Goal: Task Accomplishment & Management: Complete application form

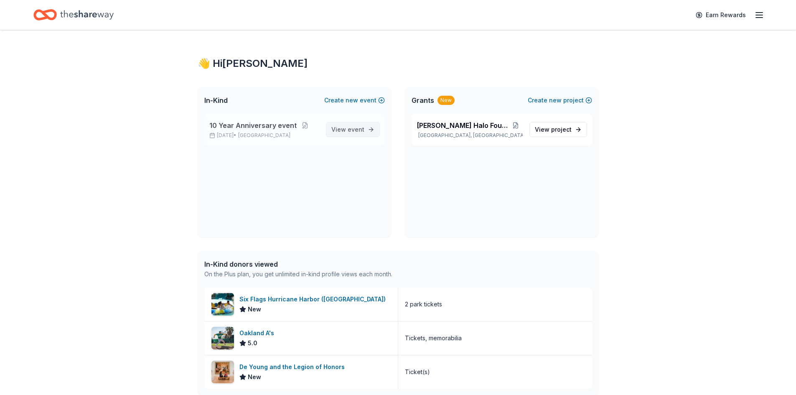
click at [343, 130] on span "View event" at bounding box center [348, 130] width 33 height 10
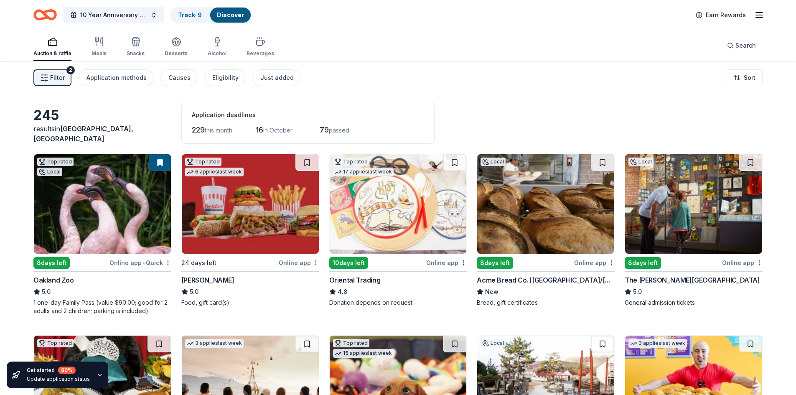
click at [59, 77] on span "Filter" at bounding box center [57, 78] width 15 height 10
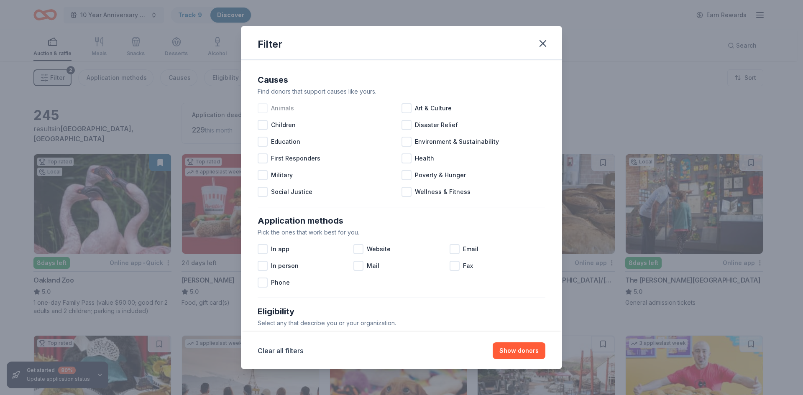
click at [265, 107] on div at bounding box center [263, 108] width 10 height 10
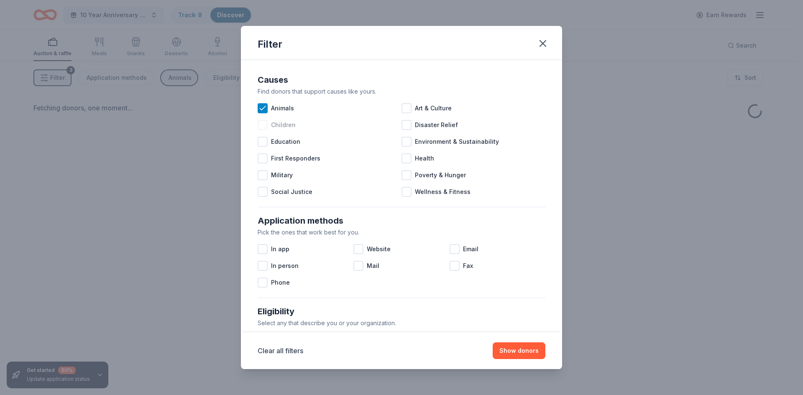
click at [261, 123] on div at bounding box center [263, 125] width 10 height 10
click at [265, 161] on div at bounding box center [263, 158] width 10 height 10
click at [265, 177] on div at bounding box center [263, 175] width 10 height 10
click at [403, 157] on div at bounding box center [406, 158] width 10 height 10
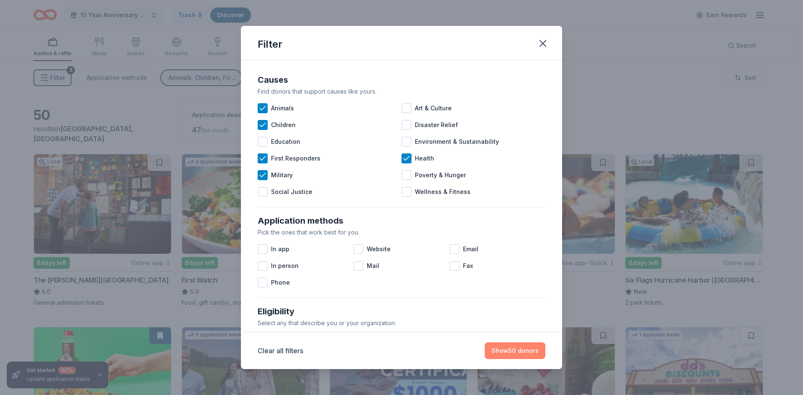
click at [517, 352] on button "Show 50 donors" at bounding box center [515, 350] width 61 height 17
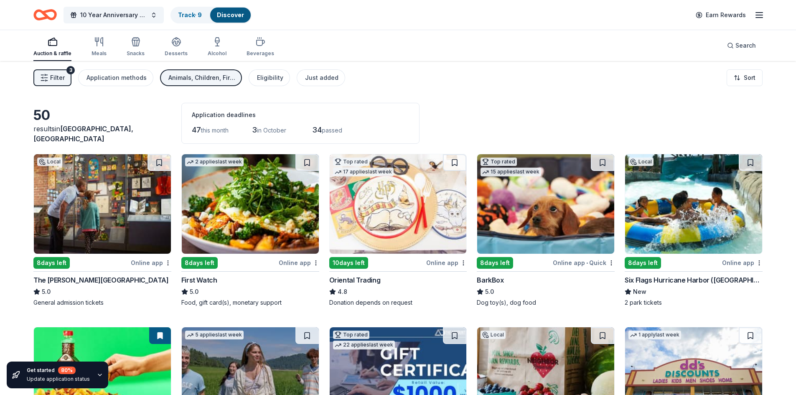
click at [756, 18] on line "button" at bounding box center [759, 18] width 7 height 0
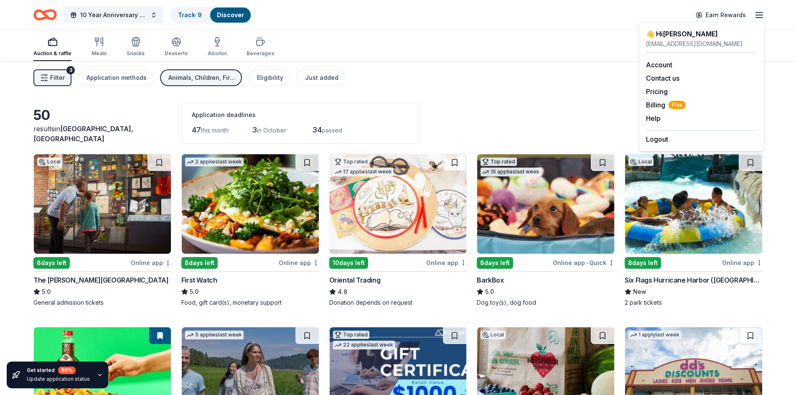
click at [311, 38] on div "Auction & raffle Meals Snacks Desserts Alcohol Beverages Search" at bounding box center [398, 45] width 730 height 31
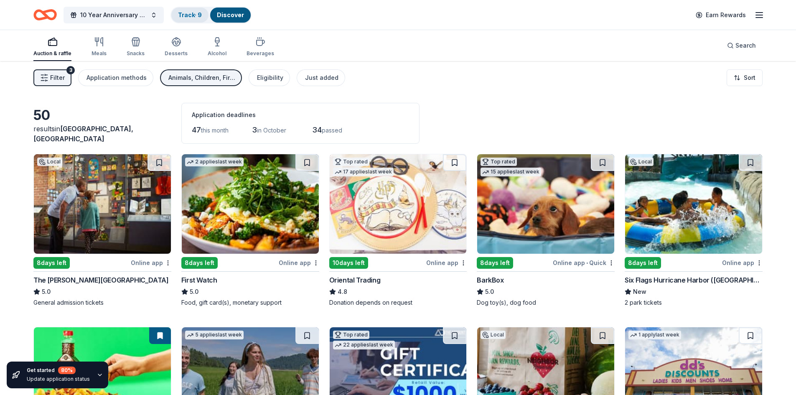
click at [194, 15] on link "Track · 9" at bounding box center [190, 14] width 24 height 7
click at [188, 15] on link "Track · 9" at bounding box center [190, 14] width 24 height 7
click at [195, 14] on link "Track · 9" at bounding box center [190, 14] width 24 height 7
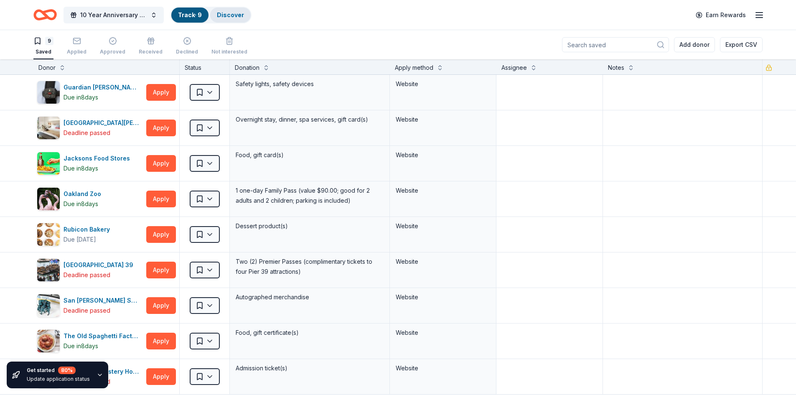
click at [230, 15] on link "Discover" at bounding box center [230, 14] width 27 height 7
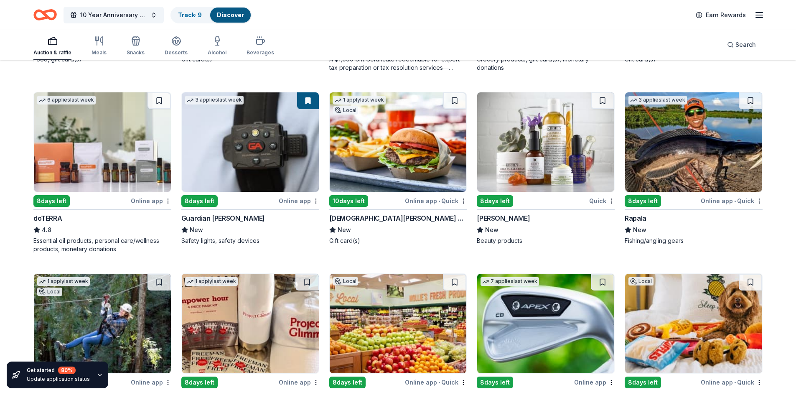
scroll to position [417, 0]
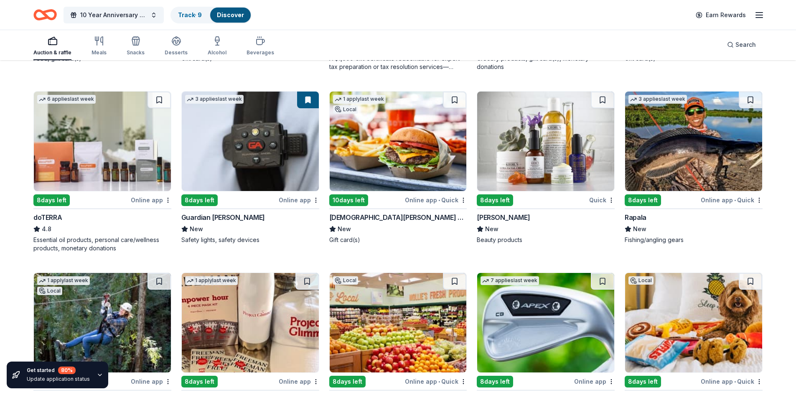
click at [491, 217] on div "Kiehl's" at bounding box center [503, 217] width 53 height 10
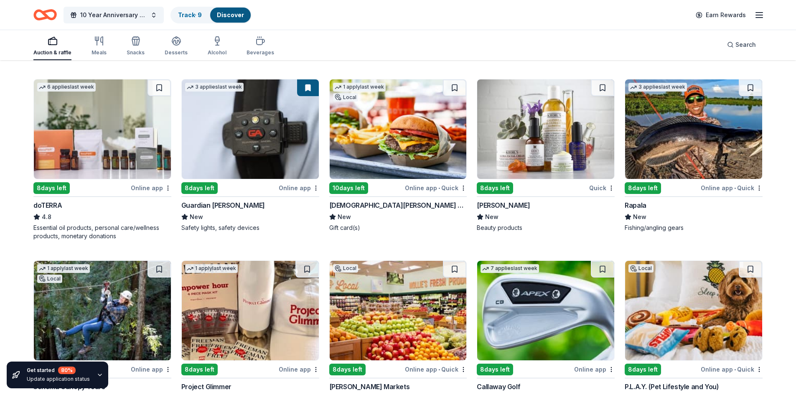
scroll to position [523, 0]
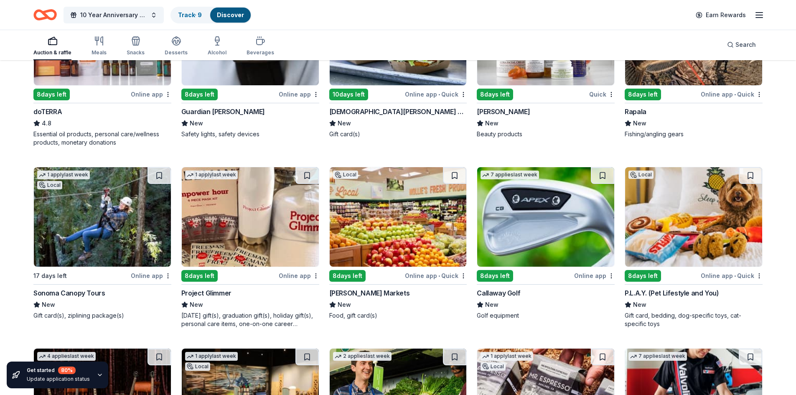
click at [499, 291] on div "Callaway Golf" at bounding box center [498, 293] width 43 height 10
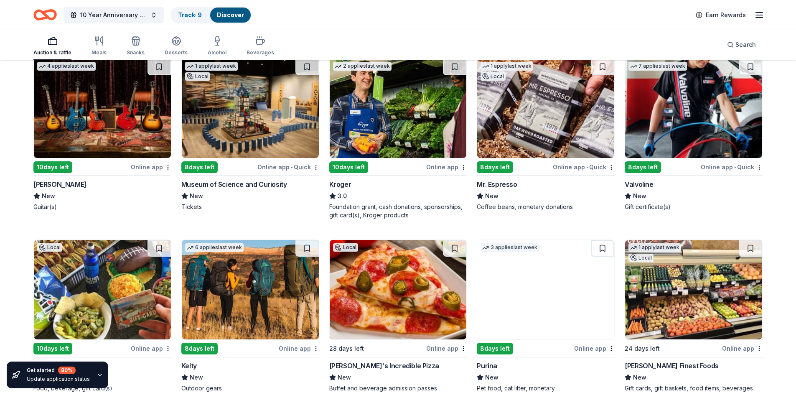
scroll to position [878, 0]
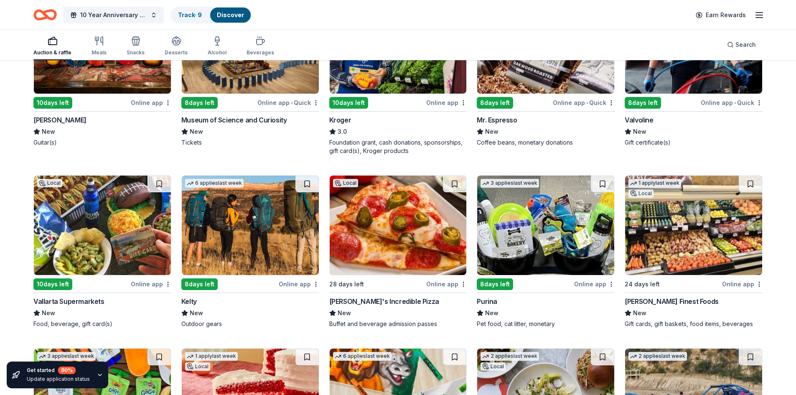
click at [492, 299] on div "Purina" at bounding box center [487, 301] width 20 height 10
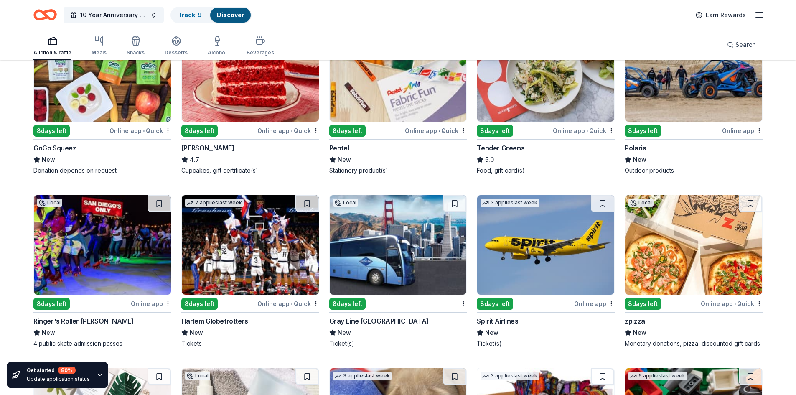
scroll to position [1203, 0]
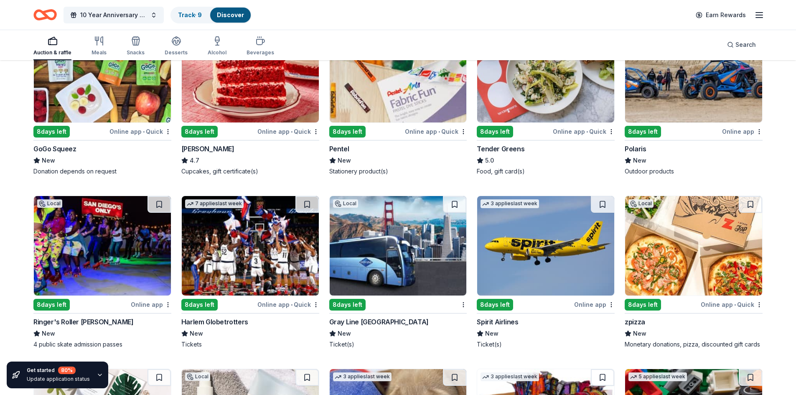
click at [510, 320] on div "Spirit Airlines" at bounding box center [497, 322] width 41 height 10
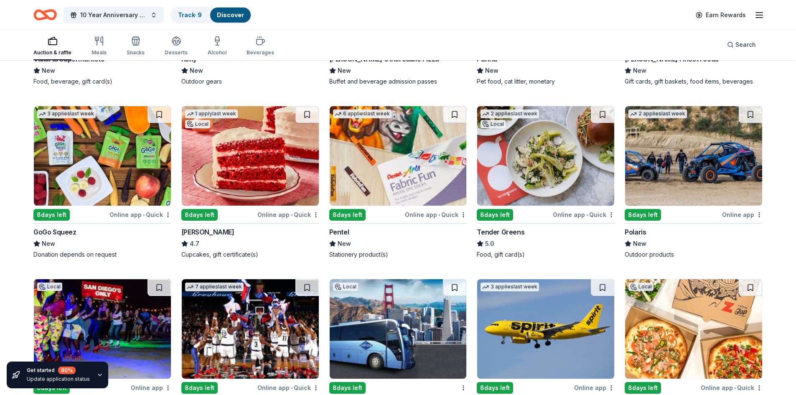
scroll to position [1120, 0]
click at [636, 236] on div "Polaris" at bounding box center [635, 232] width 21 height 10
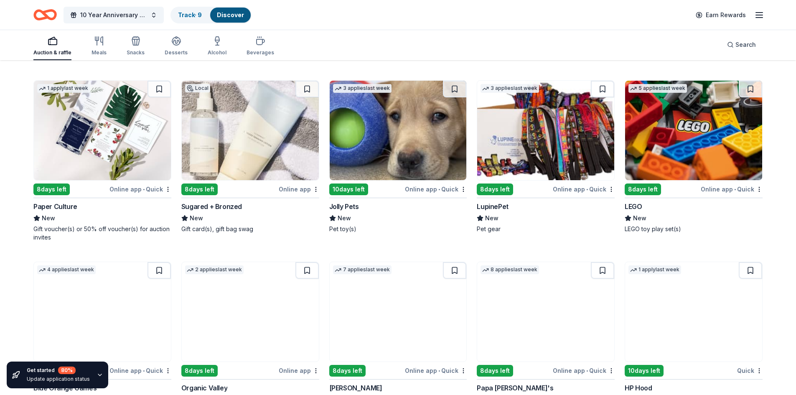
scroll to position [1494, 0]
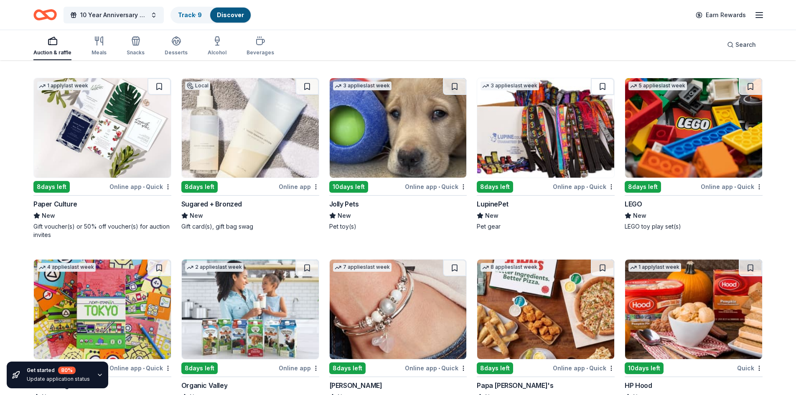
click at [222, 201] on div "Sugared + Bronzed" at bounding box center [211, 204] width 61 height 10
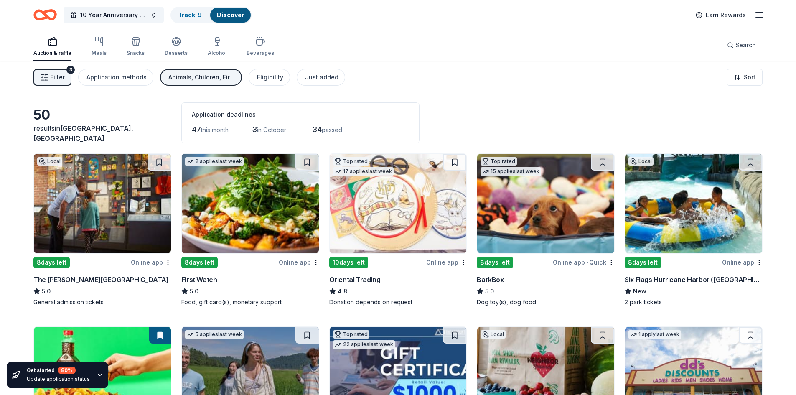
scroll to position [0, 0]
click at [196, 15] on link "Track · 9" at bounding box center [190, 14] width 24 height 7
click at [188, 14] on link "Track · 9" at bounding box center [190, 14] width 24 height 7
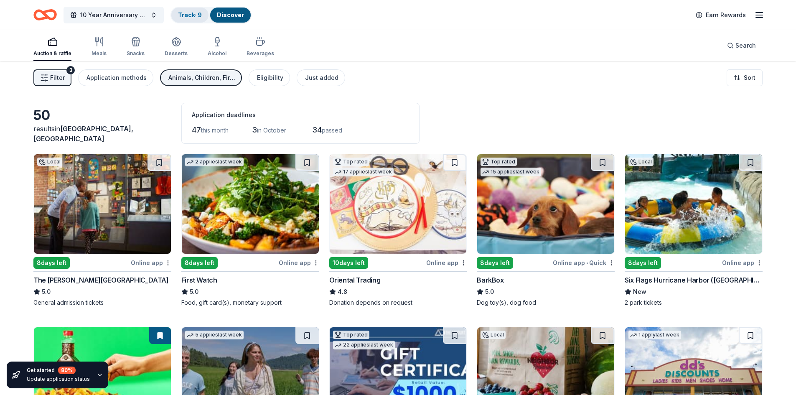
click at [191, 14] on link "Track · 9" at bounding box center [190, 14] width 24 height 7
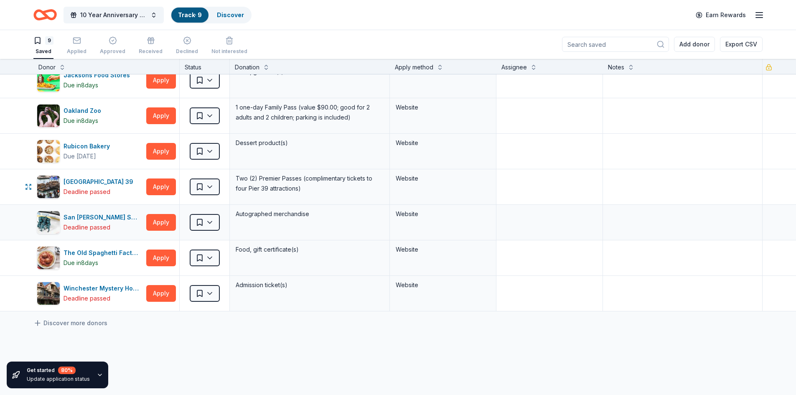
scroll to position [83, 0]
click at [38, 322] on icon at bounding box center [37, 323] width 8 height 8
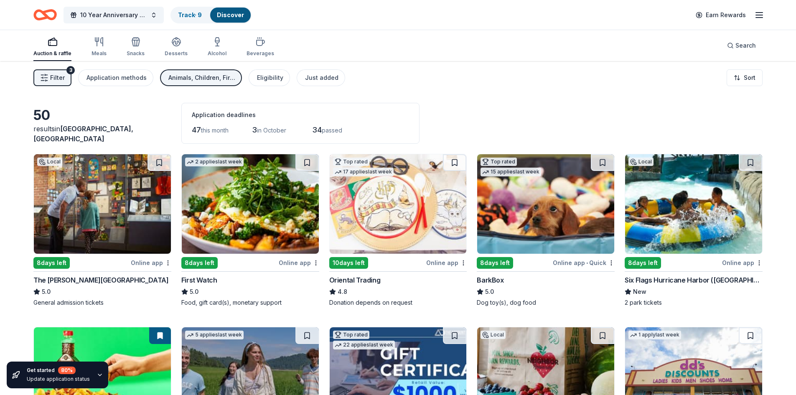
click at [645, 277] on div "Six Flags Hurricane Harbor (Concord)" at bounding box center [694, 280] width 138 height 10
click at [59, 75] on span "Filter" at bounding box center [57, 78] width 15 height 10
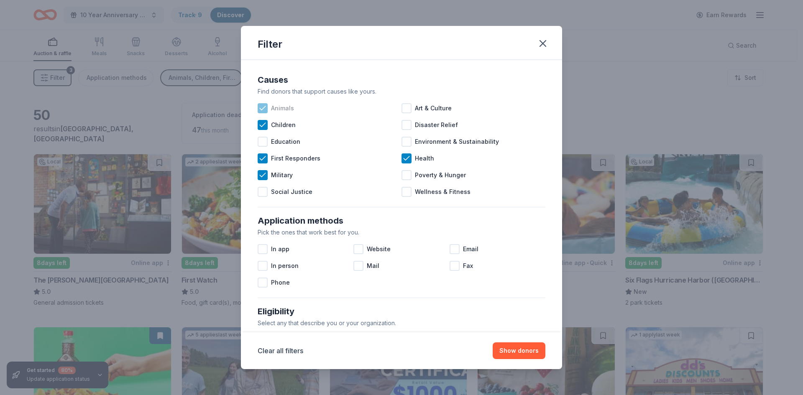
click at [264, 107] on icon at bounding box center [262, 108] width 5 height 4
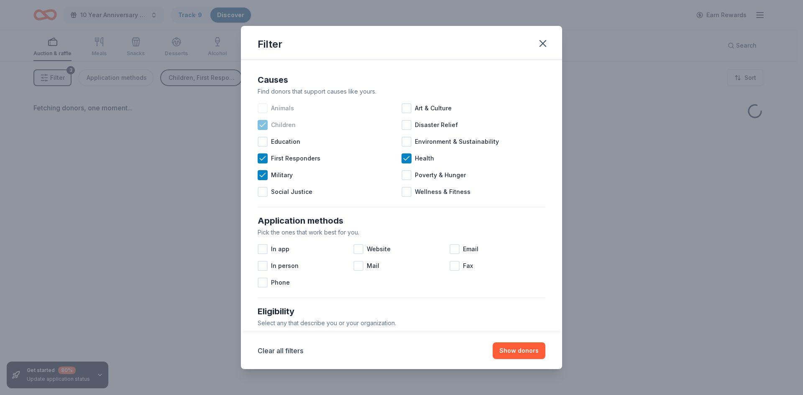
click at [265, 123] on icon at bounding box center [262, 125] width 5 height 4
click at [260, 159] on icon at bounding box center [262, 158] width 5 height 4
click at [262, 171] on icon at bounding box center [262, 175] width 8 height 8
click at [515, 352] on button "Show donors" at bounding box center [519, 350] width 53 height 17
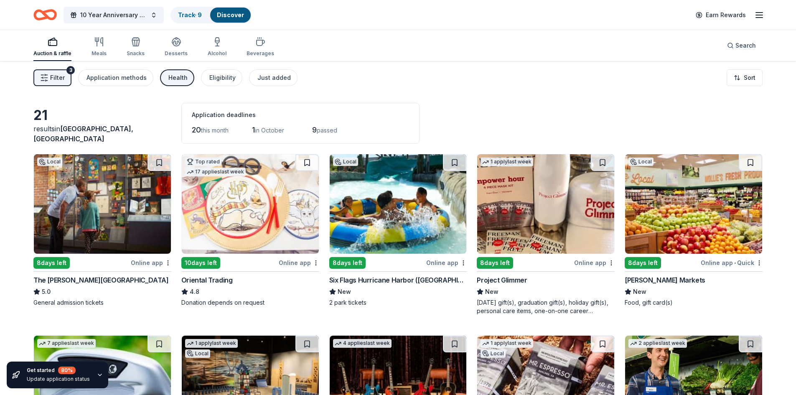
click at [58, 78] on span "Filter" at bounding box center [57, 78] width 15 height 10
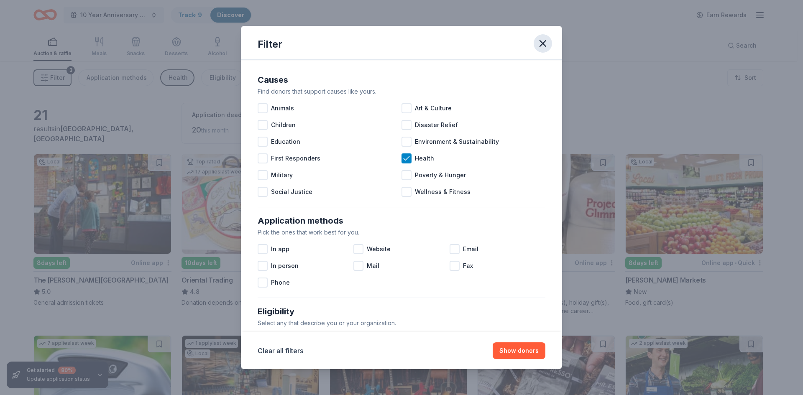
click at [542, 44] on icon "button" at bounding box center [543, 44] width 6 height 6
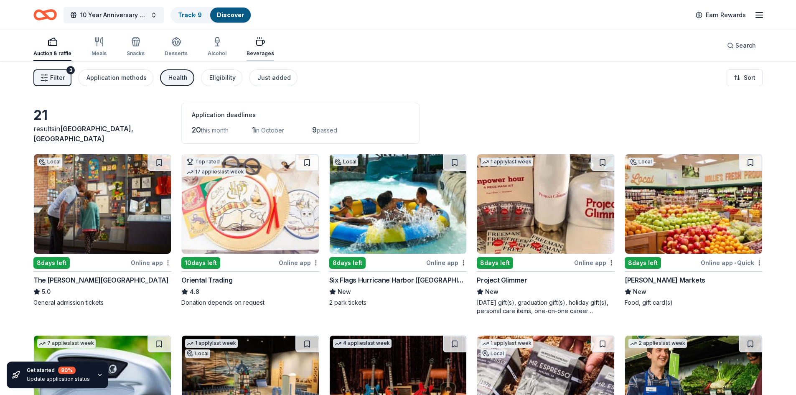
click at [255, 49] on div "Beverages" at bounding box center [261, 47] width 28 height 20
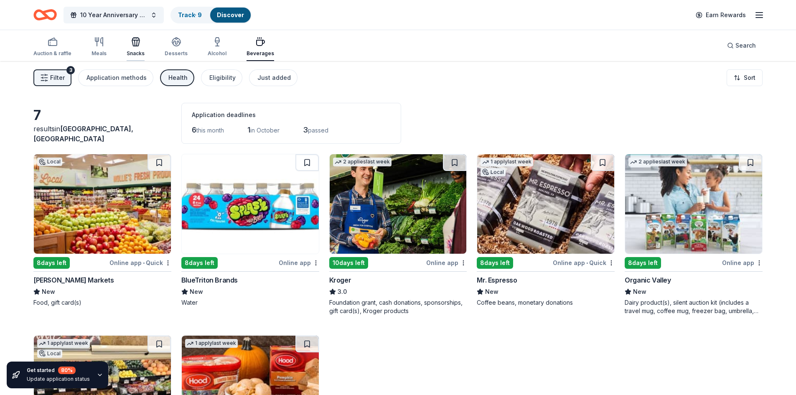
click at [137, 45] on icon "button" at bounding box center [137, 43] width 0 height 6
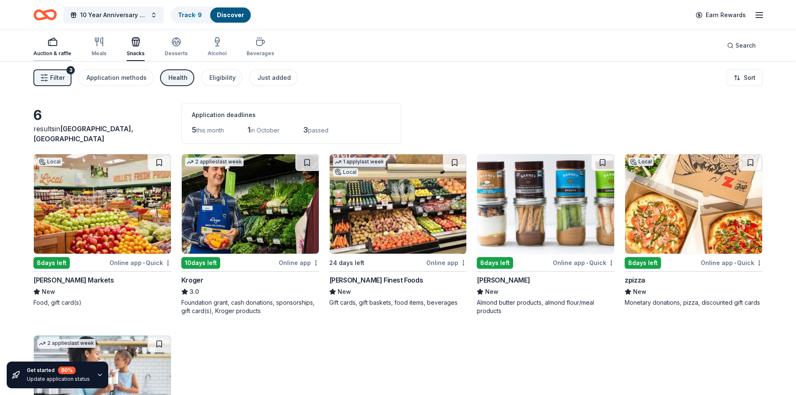
click at [48, 47] on div "Auction & raffle" at bounding box center [52, 47] width 38 height 20
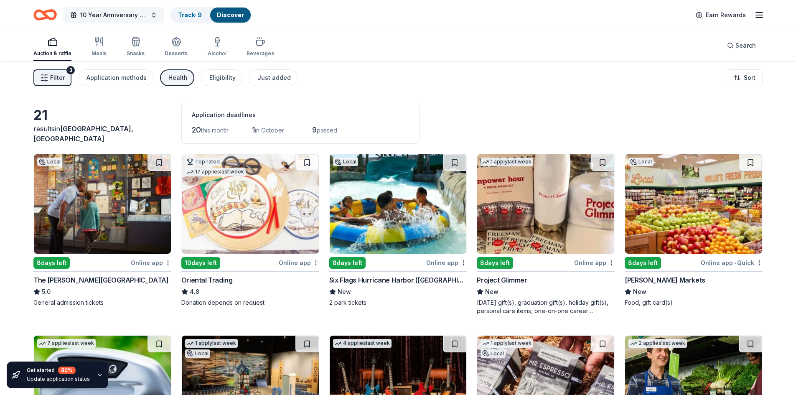
click at [130, 13] on span "10 Year Anniversary event" at bounding box center [113, 15] width 67 height 10
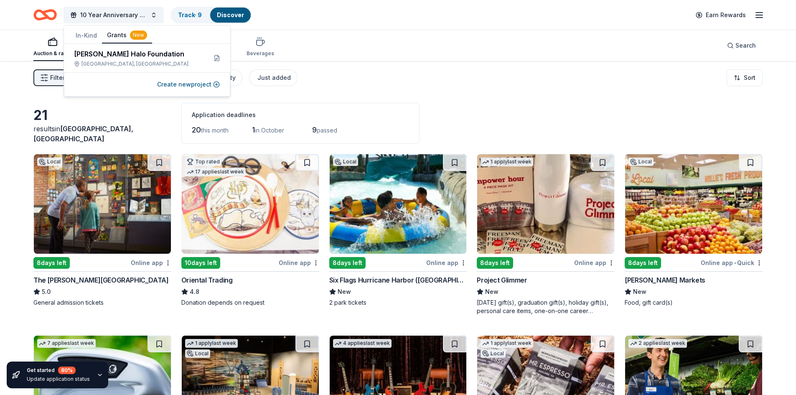
click at [116, 35] on button "Grants New" at bounding box center [127, 36] width 50 height 16
click at [106, 53] on div "[PERSON_NAME] Halo Foundation" at bounding box center [137, 54] width 126 height 10
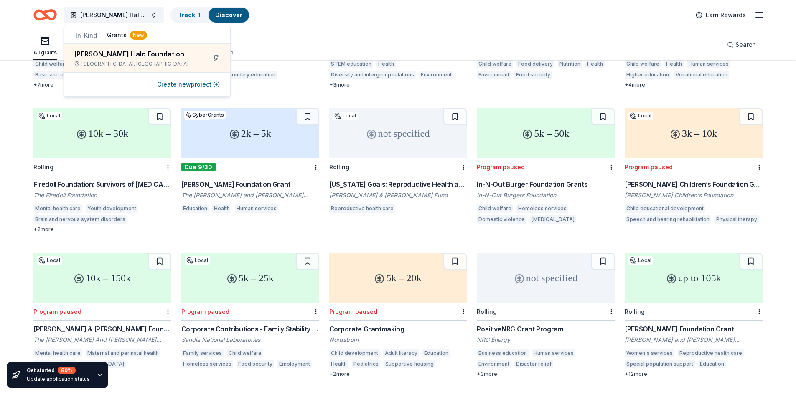
scroll to position [331, 0]
click at [263, 30] on header "Rusty Halo Foundation Track · 1 Discover Earn Rewards" at bounding box center [398, 15] width 796 height 30
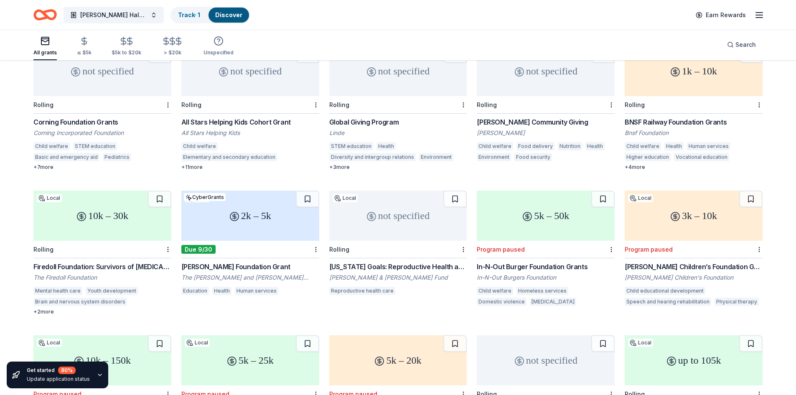
scroll to position [248, 0]
click at [214, 262] on div "[PERSON_NAME] Foundation Grant" at bounding box center [250, 267] width 138 height 10
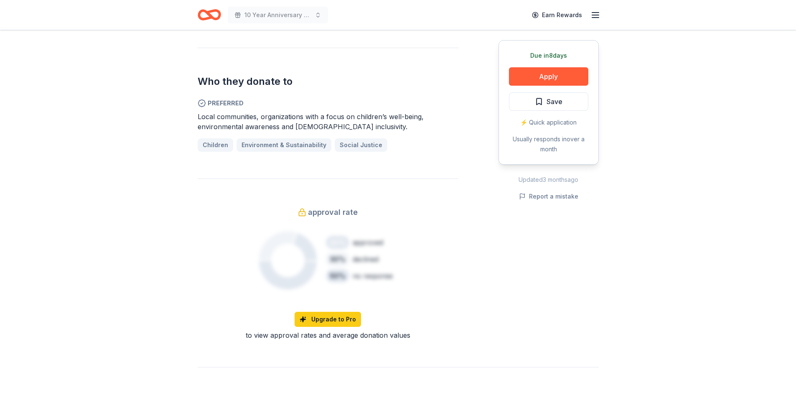
scroll to position [460, 0]
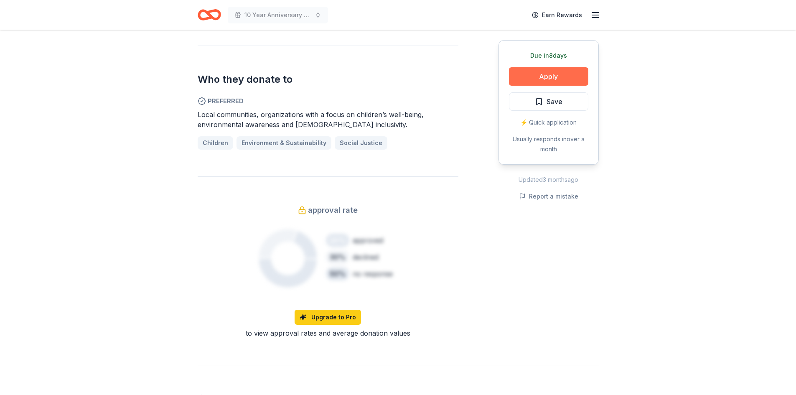
click at [559, 76] on button "Apply" at bounding box center [548, 76] width 79 height 18
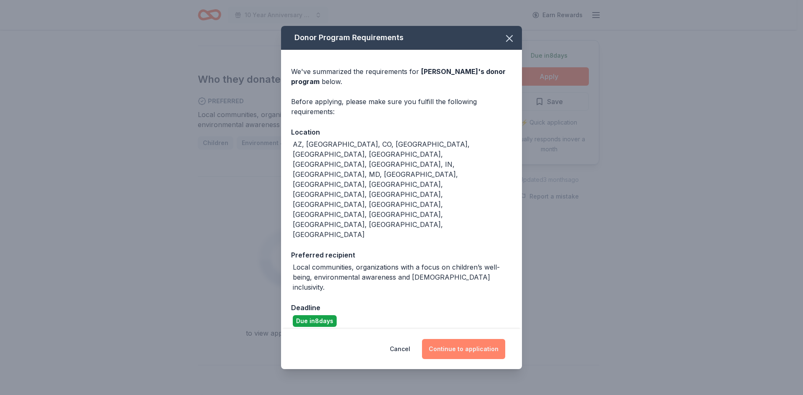
click at [457, 339] on button "Continue to application" at bounding box center [463, 349] width 83 height 20
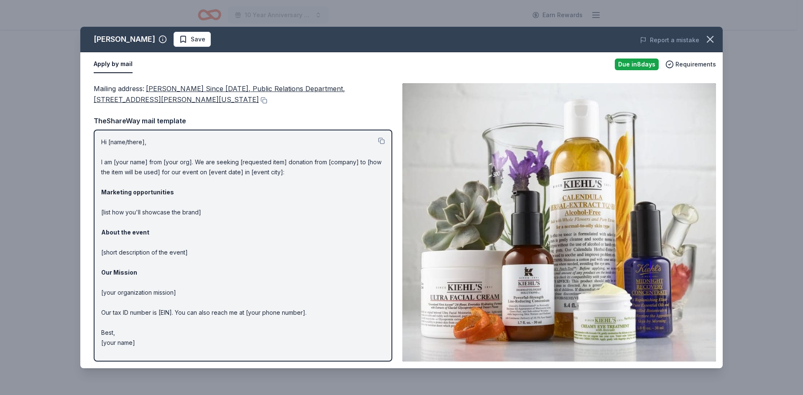
click at [351, 153] on p "Hi [name/there], I am [your name] from [your org]. We are seeking [requested it…" at bounding box center [242, 242] width 283 height 211
click at [381, 141] on button at bounding box center [381, 141] width 7 height 7
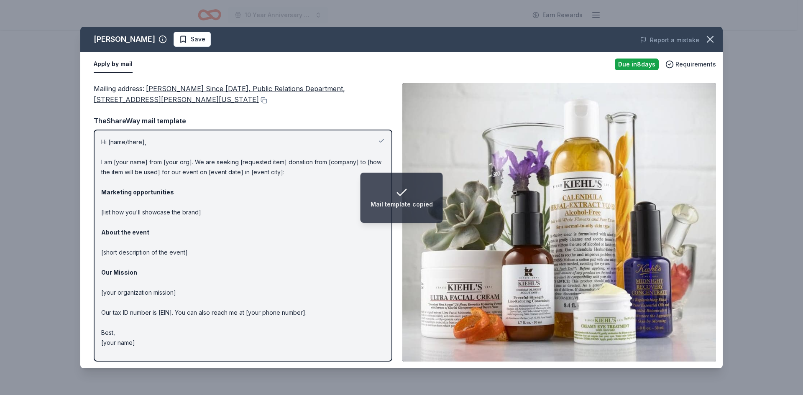
click at [321, 207] on p "Hi [name/there], I am [your name] from [your org]. We are seeking [requested it…" at bounding box center [242, 242] width 283 height 211
click at [395, 203] on div "Mail template copied" at bounding box center [401, 204] width 62 height 10
click at [224, 216] on p "Hi [name/there], I am [your name] from [your org]. We are seeking [requested it…" at bounding box center [242, 242] width 283 height 211
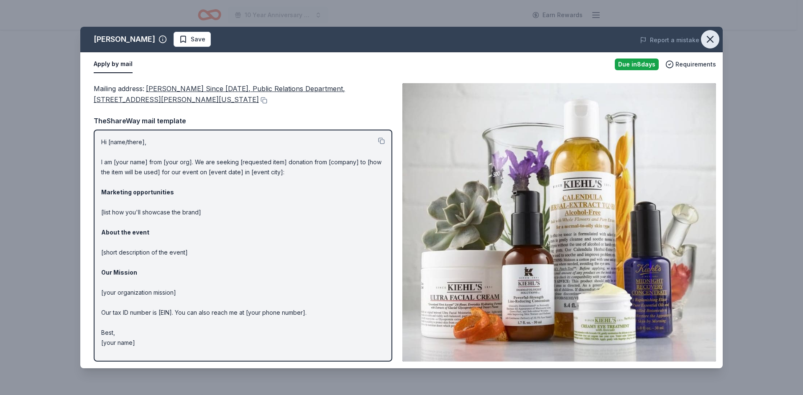
click at [710, 39] on icon "button" at bounding box center [710, 39] width 6 height 6
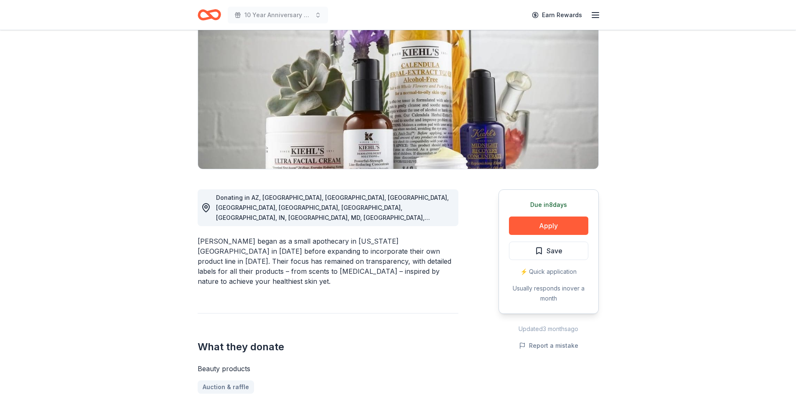
scroll to position [84, 0]
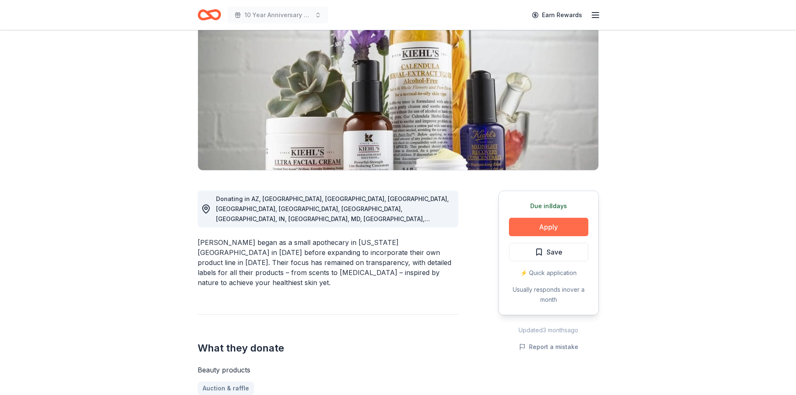
click at [549, 228] on button "Apply" at bounding box center [548, 227] width 79 height 18
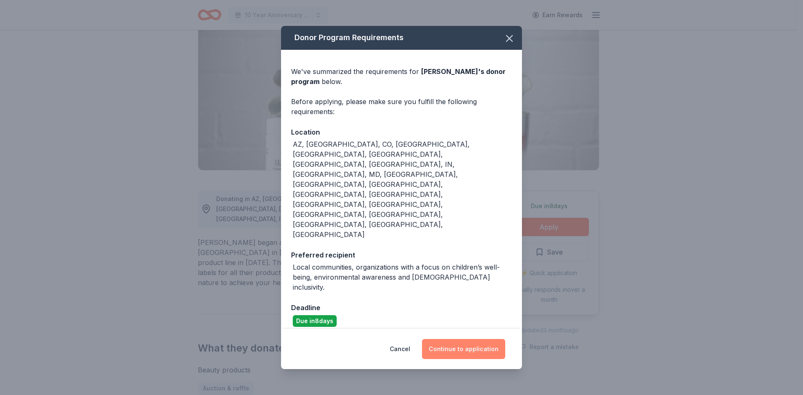
click at [474, 339] on button "Continue to application" at bounding box center [463, 349] width 83 height 20
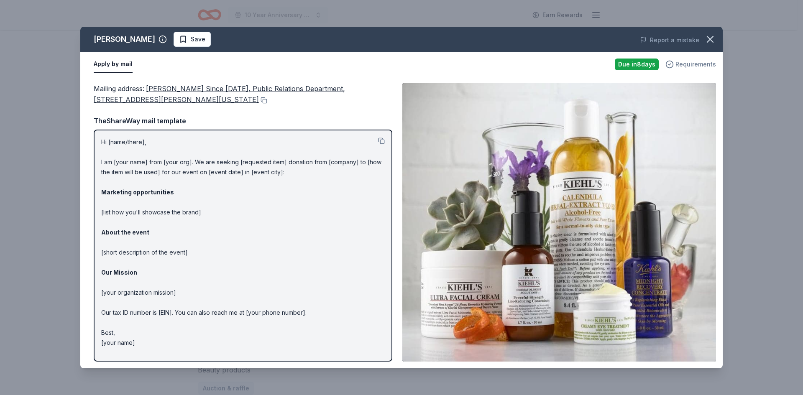
click at [691, 65] on span "Requirements" at bounding box center [695, 64] width 41 height 10
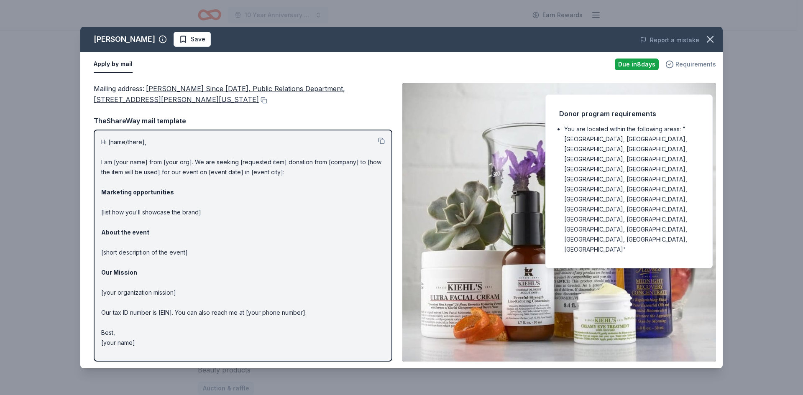
click at [692, 63] on span "Requirements" at bounding box center [695, 64] width 41 height 10
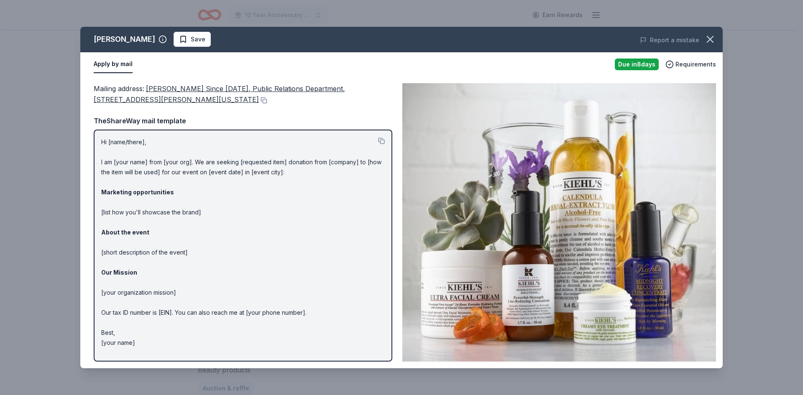
click at [114, 140] on p "Hi [name/there], I am [your name] from [your org]. We are seeking [requested it…" at bounding box center [242, 242] width 283 height 211
click at [110, 141] on p "Hi [name/there], I am [your name] from [your org]. We are seeking [requested it…" at bounding box center [242, 242] width 283 height 211
click at [128, 143] on p "Hi [name/there], I am [your name] from [your org]. We are seeking [requested it…" at bounding box center [242, 242] width 283 height 211
click at [152, 148] on p "Hi [name/there], I am [your name] from [your org]. We are seeking [requested it…" at bounding box center [242, 242] width 283 height 211
click at [123, 65] on button "Apply by mail" at bounding box center [113, 65] width 39 height 18
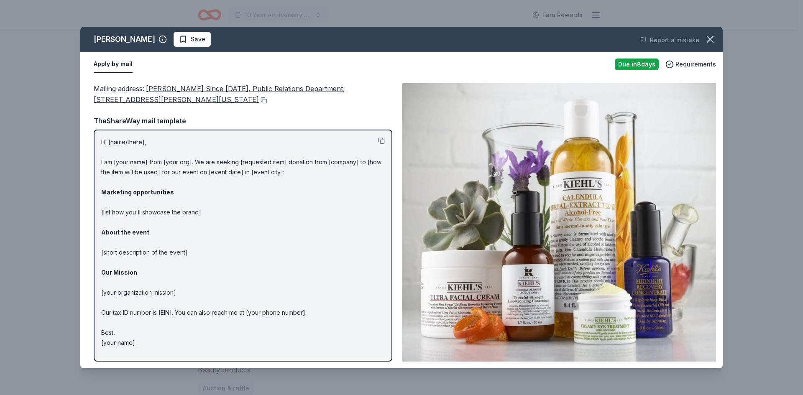
click at [291, 244] on p "Hi [name/there], I am [your name] from [your org]. We are seeking [requested it…" at bounding box center [242, 242] width 283 height 211
drag, startPoint x: 300, startPoint y: 292, endPoint x: 322, endPoint y: 268, distance: 32.3
click at [305, 287] on p "Hi [name/there], I am [your name] from [your org]. We are seeking [requested it…" at bounding box center [242, 242] width 283 height 211
click at [574, 228] on img at bounding box center [559, 222] width 314 height 278
click at [260, 283] on p "Hi [name/there], I am [your name] from [your org]. We are seeking [requested it…" at bounding box center [242, 242] width 283 height 211
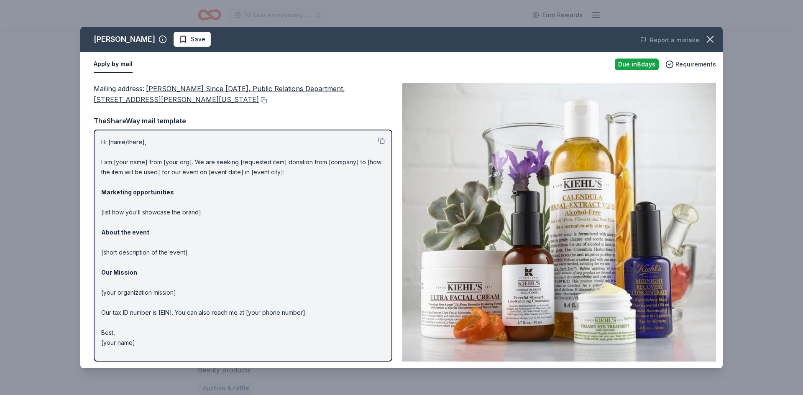
click at [113, 159] on p "Hi [name/there], I am [your name] from [your org]. We are seeking [requested it…" at bounding box center [242, 242] width 283 height 211
click at [117, 140] on p "Hi [name/there], I am [your name] from [your org]. We are seeking [requested it…" at bounding box center [242, 242] width 283 height 211
click at [107, 140] on p "Hi [name/there], I am [your name] from [your org]. We are seeking [requested it…" at bounding box center [242, 242] width 283 height 211
click at [284, 263] on p "Hi [name/there], I am [your name] from [your org]. We are seeking [requested it…" at bounding box center [242, 242] width 283 height 211
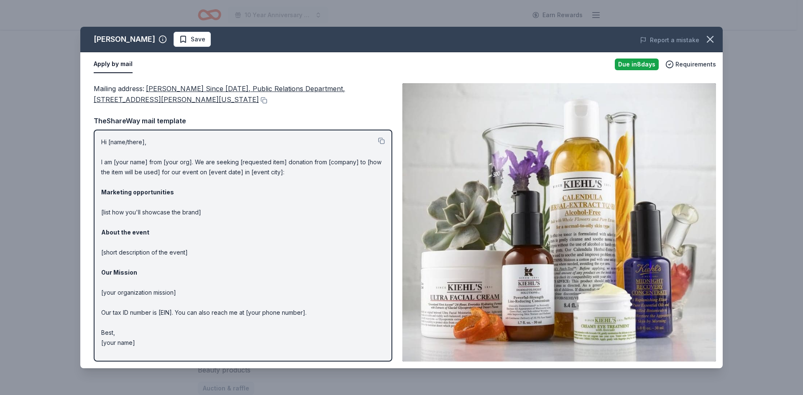
drag, startPoint x: 294, startPoint y: 307, endPoint x: 220, endPoint y: 318, distance: 75.2
click at [286, 309] on p "Hi [name/there], I am [your name] from [your org]. We are seeking [requested it…" at bounding box center [242, 242] width 283 height 211
click at [220, 318] on p "Hi [name/there], I am [your name] from [your org]. We are seeking [requested it…" at bounding box center [242, 242] width 283 height 211
click at [192, 313] on p "Hi [name/there], I am [your name] from [your org]. We are seeking [requested it…" at bounding box center [242, 242] width 283 height 211
drag, startPoint x: 186, startPoint y: 299, endPoint x: 184, endPoint y: 290, distance: 9.1
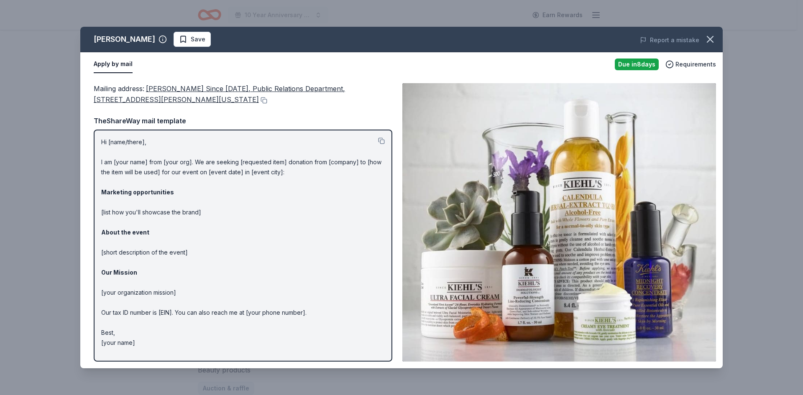
click at [184, 293] on p "Hi [name/there], I am [your name] from [your org]. We are seeking [requested it…" at bounding box center [242, 242] width 283 height 211
drag, startPoint x: 189, startPoint y: 276, endPoint x: 211, endPoint y: 258, distance: 28.5
click at [195, 269] on p "Hi [name/there], I am [your name] from [your org]. We are seeking [requested it…" at bounding box center [242, 242] width 283 height 211
click at [262, 227] on p "Hi [name/there], I am [your name] from [your org]. We are seeking [requested it…" at bounding box center [242, 242] width 283 height 211
drag, startPoint x: 369, startPoint y: 165, endPoint x: 404, endPoint y: 163, distance: 35.2
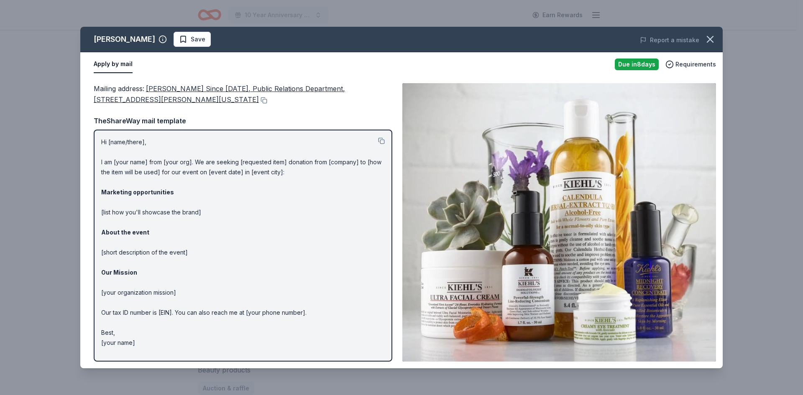
click at [379, 166] on p "Hi [name/there], I am [your name] from [your org]. We are seeking [requested it…" at bounding box center [242, 242] width 283 height 211
click at [379, 141] on button at bounding box center [381, 141] width 7 height 7
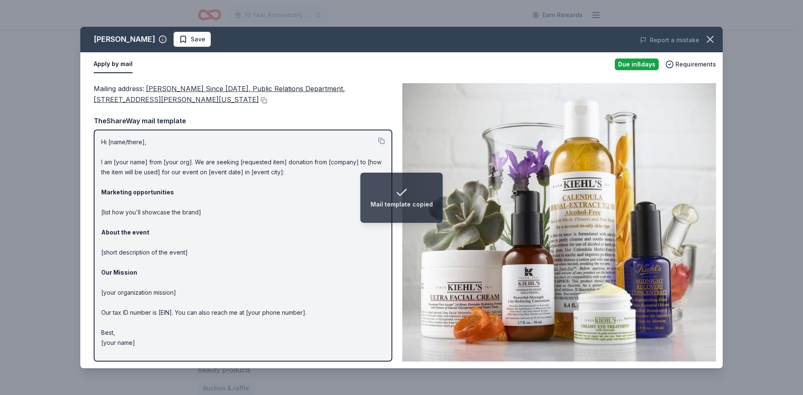
click at [198, 233] on p "Hi [name/there], I am [your name] from [your org]. We are seeking [requested it…" at bounding box center [242, 242] width 283 height 211
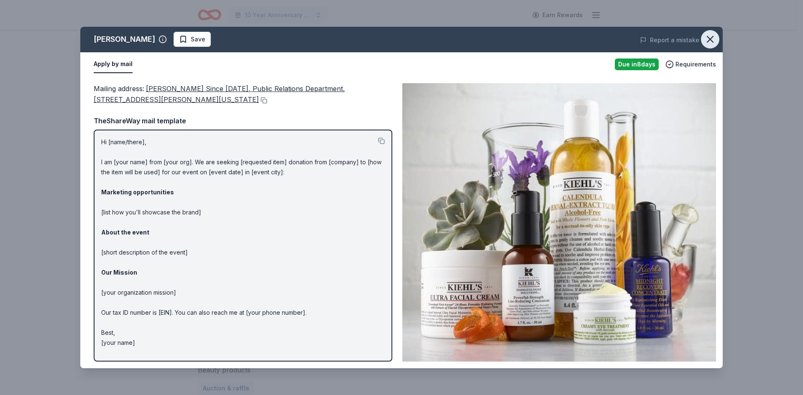
click at [710, 40] on icon "button" at bounding box center [710, 39] width 6 height 6
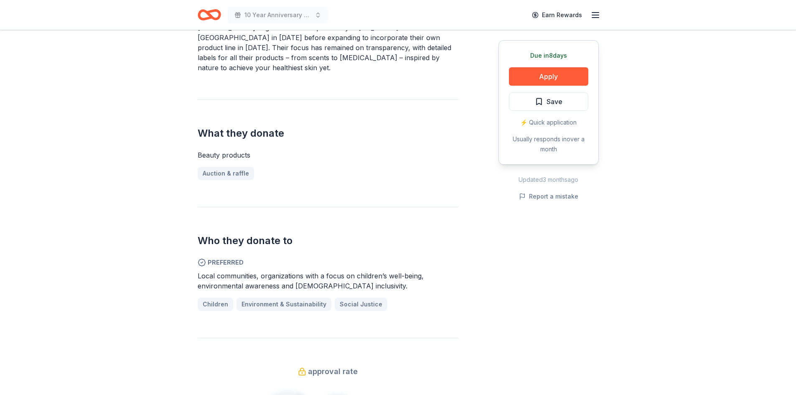
scroll to position [290, 0]
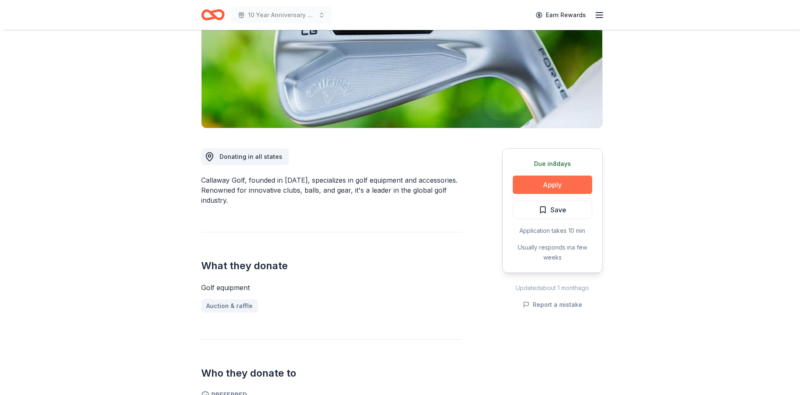
scroll to position [125, 0]
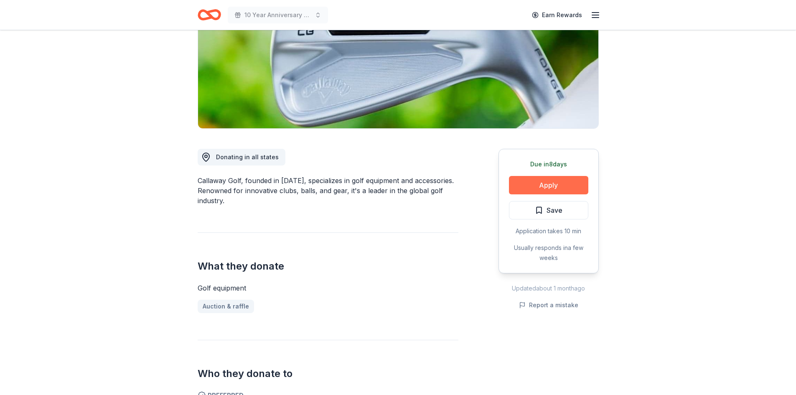
click at [553, 181] on button "Apply" at bounding box center [548, 185] width 79 height 18
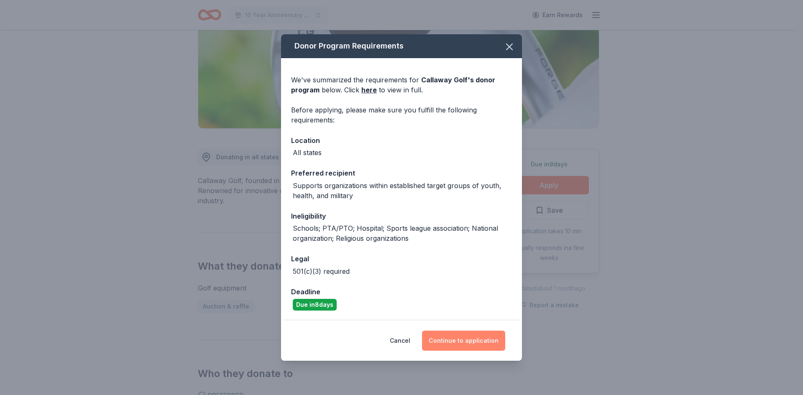
click at [454, 343] on button "Continue to application" at bounding box center [463, 341] width 83 height 20
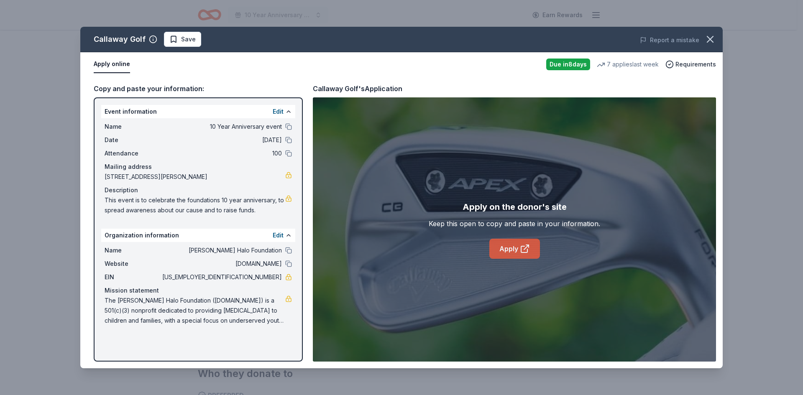
click at [510, 248] on link "Apply" at bounding box center [514, 249] width 51 height 20
click at [519, 247] on link "Apply" at bounding box center [514, 249] width 51 height 20
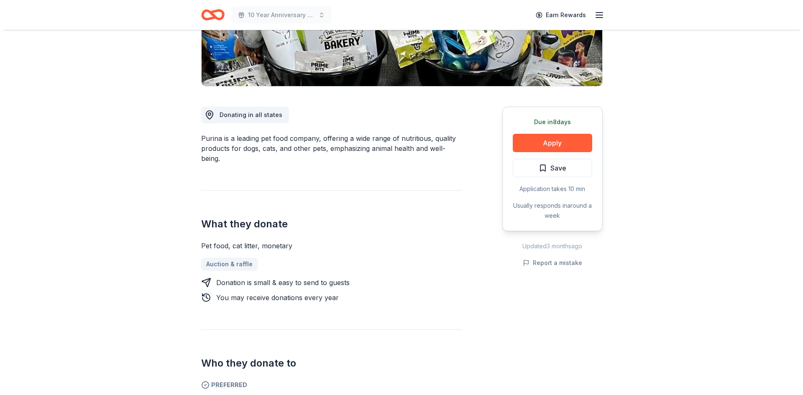
scroll to position [167, 0]
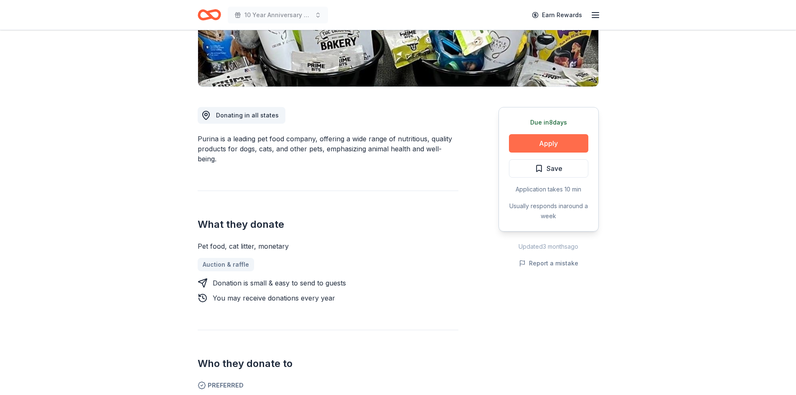
click at [540, 137] on button "Apply" at bounding box center [548, 143] width 79 height 18
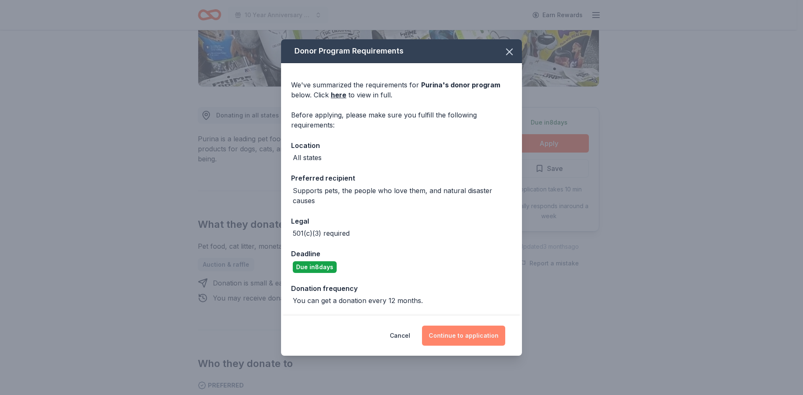
click at [458, 332] on button "Continue to application" at bounding box center [463, 336] width 83 height 20
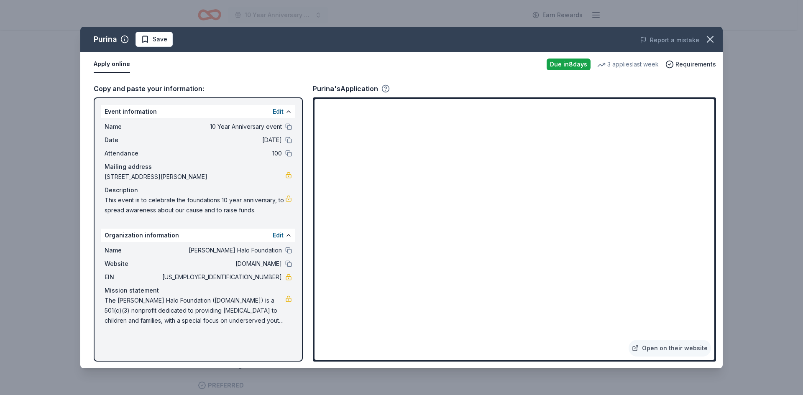
click at [384, 87] on icon "button" at bounding box center [385, 88] width 8 height 8
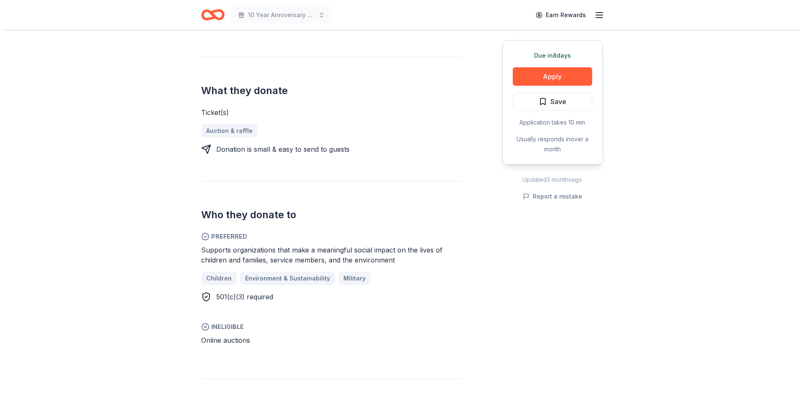
scroll to position [292, 0]
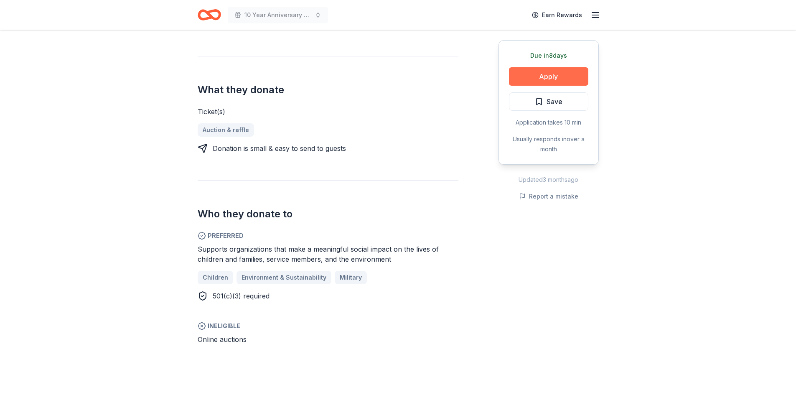
click at [555, 78] on button "Apply" at bounding box center [548, 76] width 79 height 18
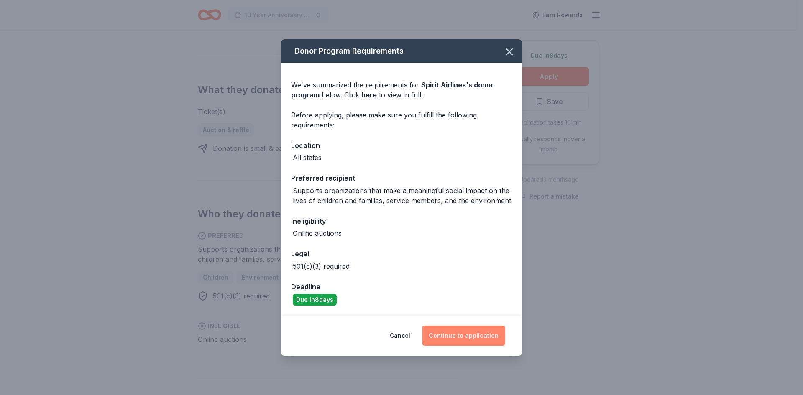
click at [446, 334] on button "Continue to application" at bounding box center [463, 336] width 83 height 20
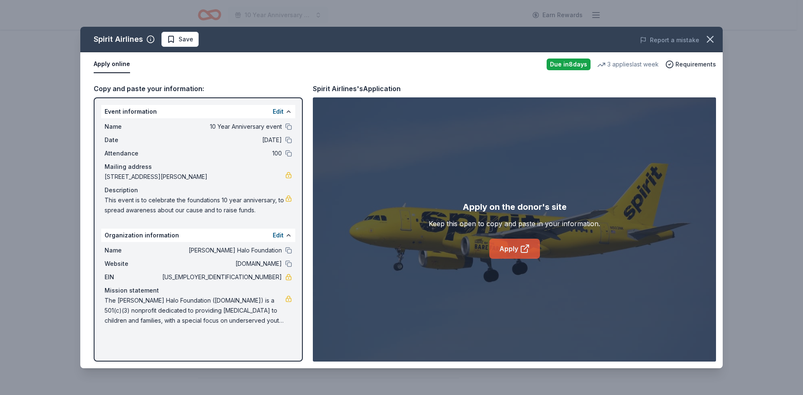
click at [514, 245] on link "Apply" at bounding box center [514, 249] width 51 height 20
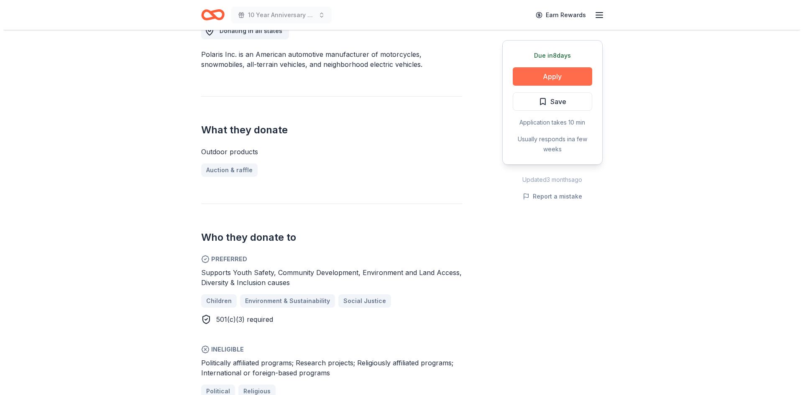
scroll to position [251, 0]
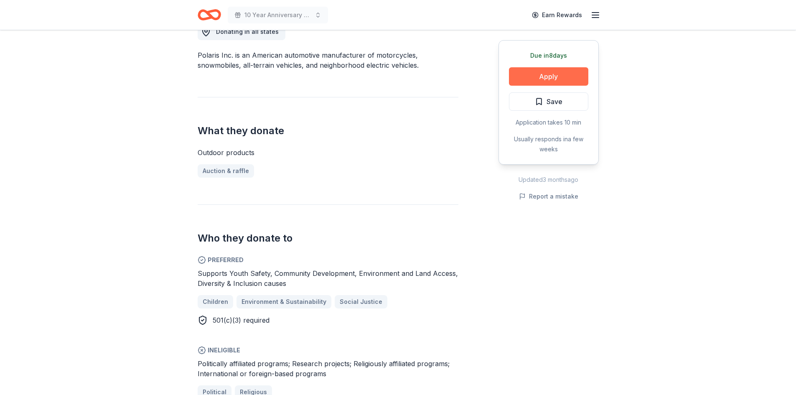
click at [548, 74] on button "Apply" at bounding box center [548, 76] width 79 height 18
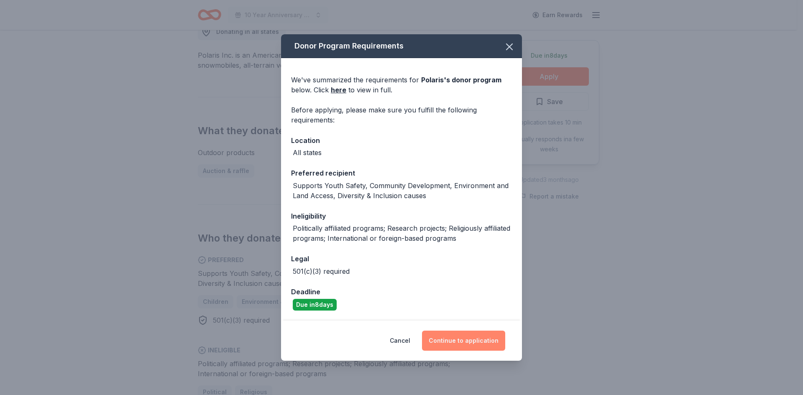
click at [464, 340] on button "Continue to application" at bounding box center [463, 341] width 83 height 20
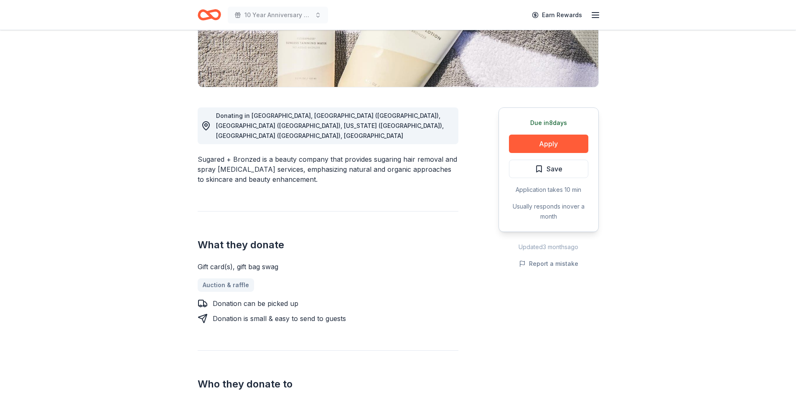
scroll to position [167, 0]
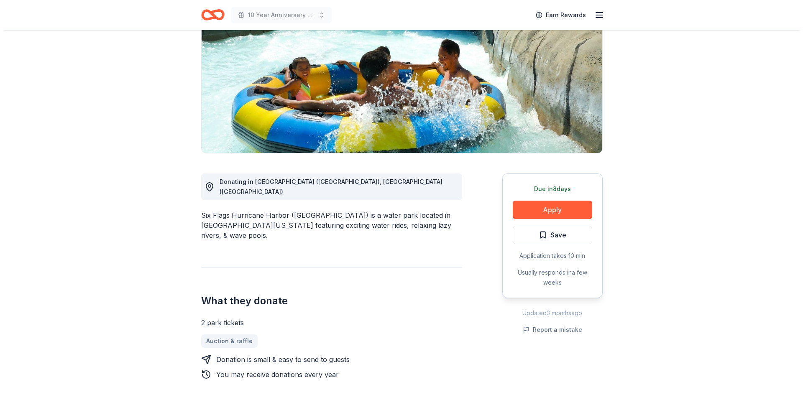
scroll to position [125, 0]
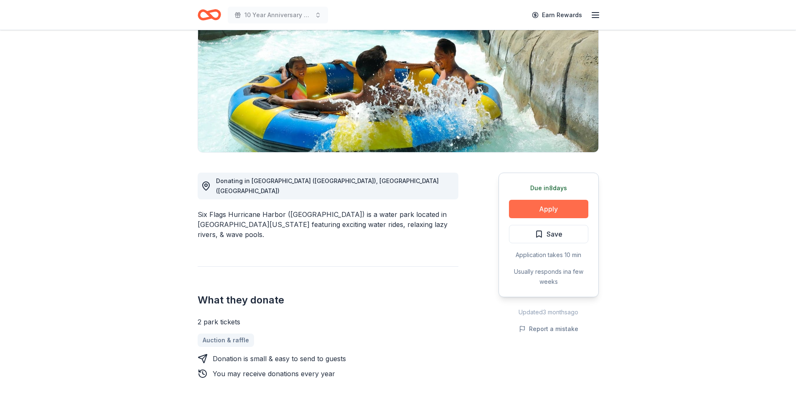
click at [546, 200] on button "Apply" at bounding box center [548, 209] width 79 height 18
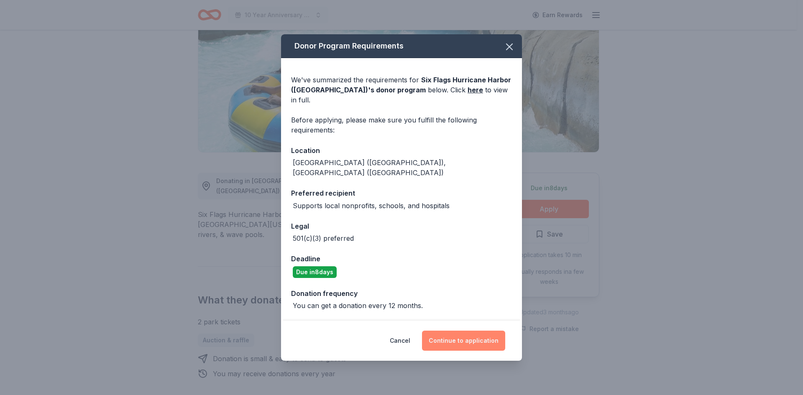
click at [461, 331] on button "Continue to application" at bounding box center [463, 341] width 83 height 20
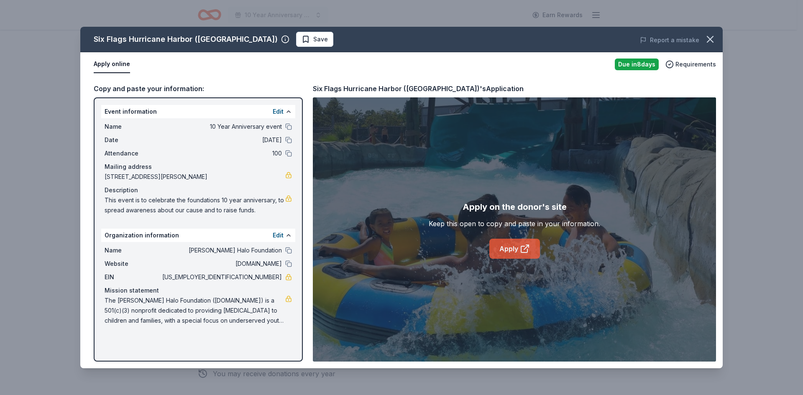
click at [510, 248] on link "Apply" at bounding box center [514, 249] width 51 height 20
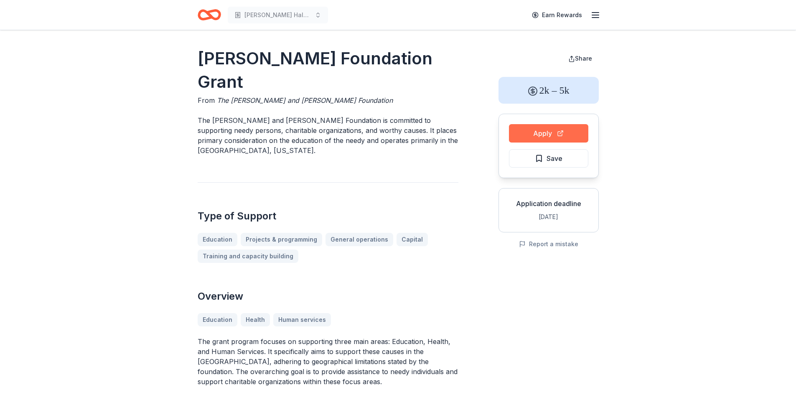
click at [555, 130] on button "Apply" at bounding box center [548, 133] width 79 height 18
